Goal: Complete application form

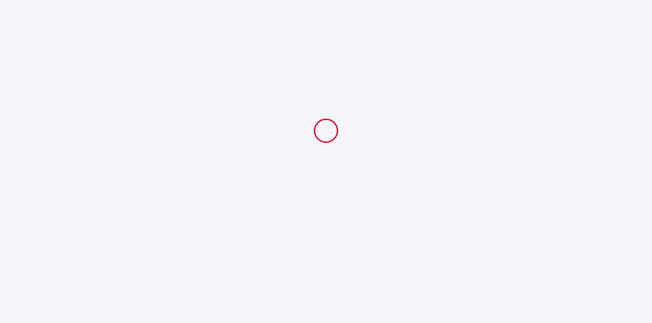
select select
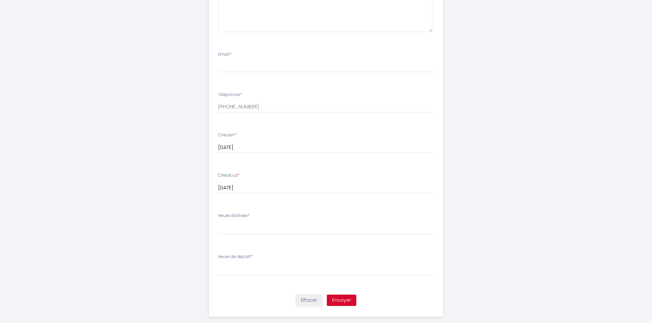
scroll to position [329, 0]
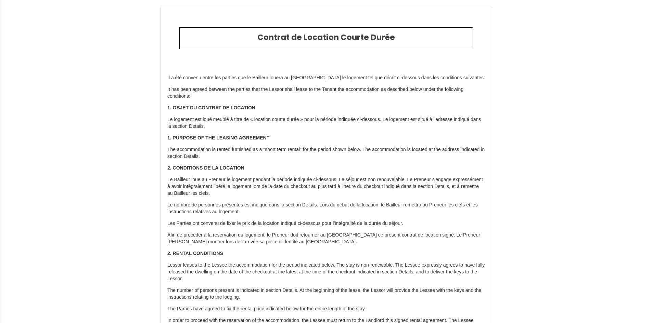
select select
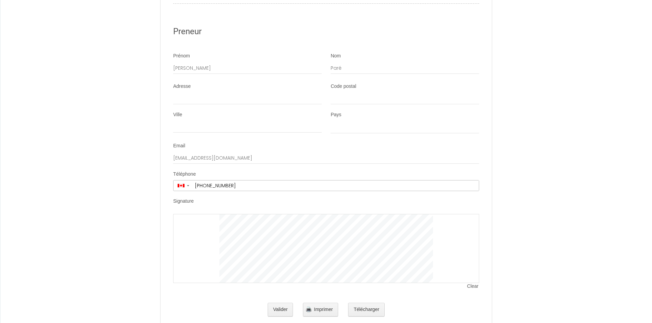
scroll to position [1673, 0]
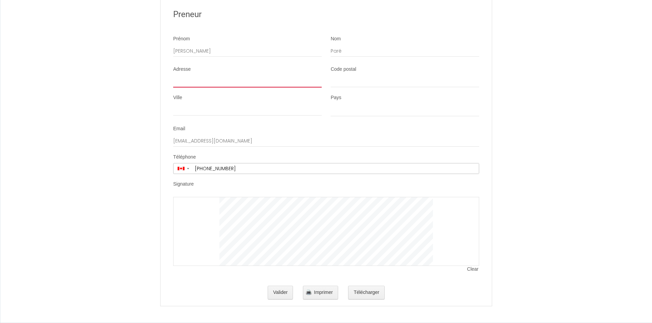
drag, startPoint x: 188, startPoint y: 82, endPoint x: 181, endPoint y: 83, distance: 7.7
click at [188, 82] on input "Adresse" at bounding box center [247, 81] width 149 height 12
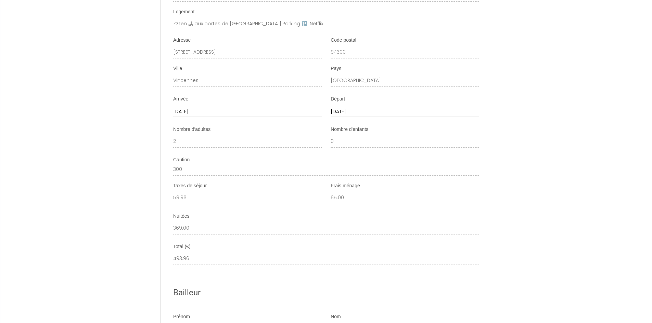
scroll to position [1365, 0]
